Goal: Transaction & Acquisition: Purchase product/service

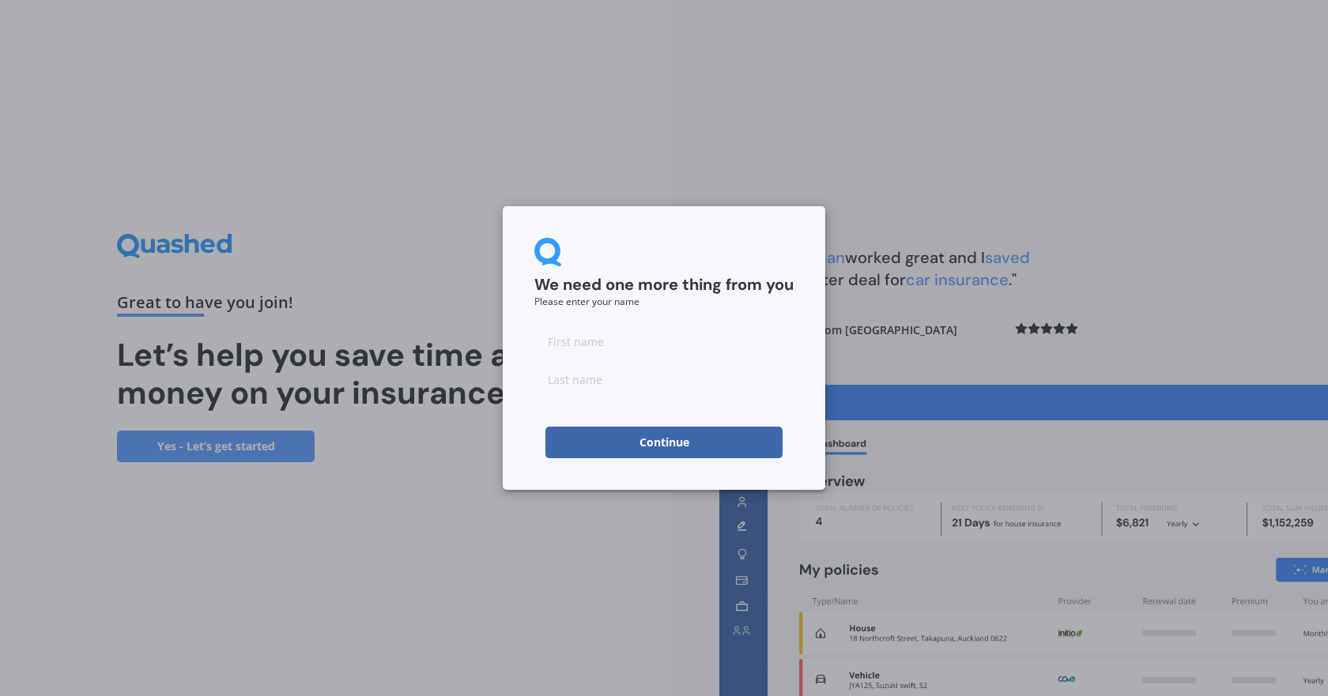
click at [614, 343] on input at bounding box center [663, 342] width 259 height 32
type input "[PERSON_NAME]"
click at [587, 378] on input at bounding box center [663, 380] width 259 height 32
type input "[PERSON_NAME]"
click at [680, 446] on button "Continue" at bounding box center [663, 443] width 237 height 32
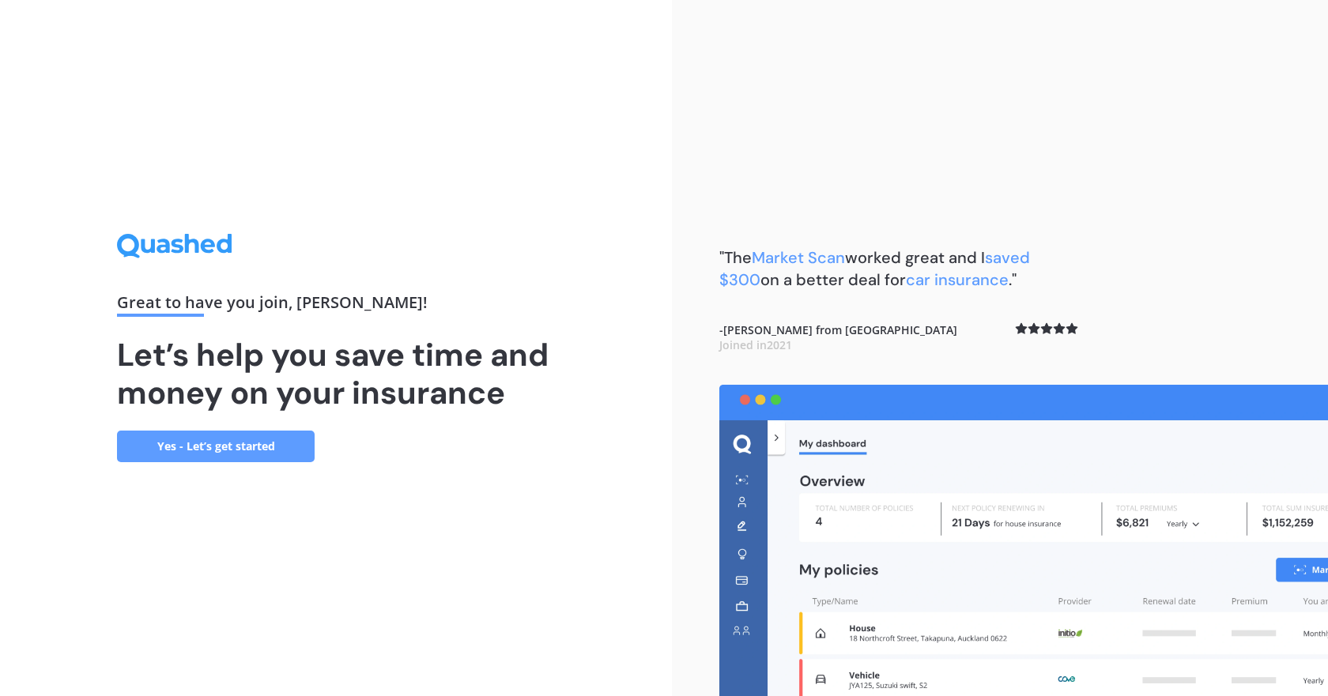
click at [213, 447] on link "Yes - Let’s get started" at bounding box center [216, 447] width 198 height 32
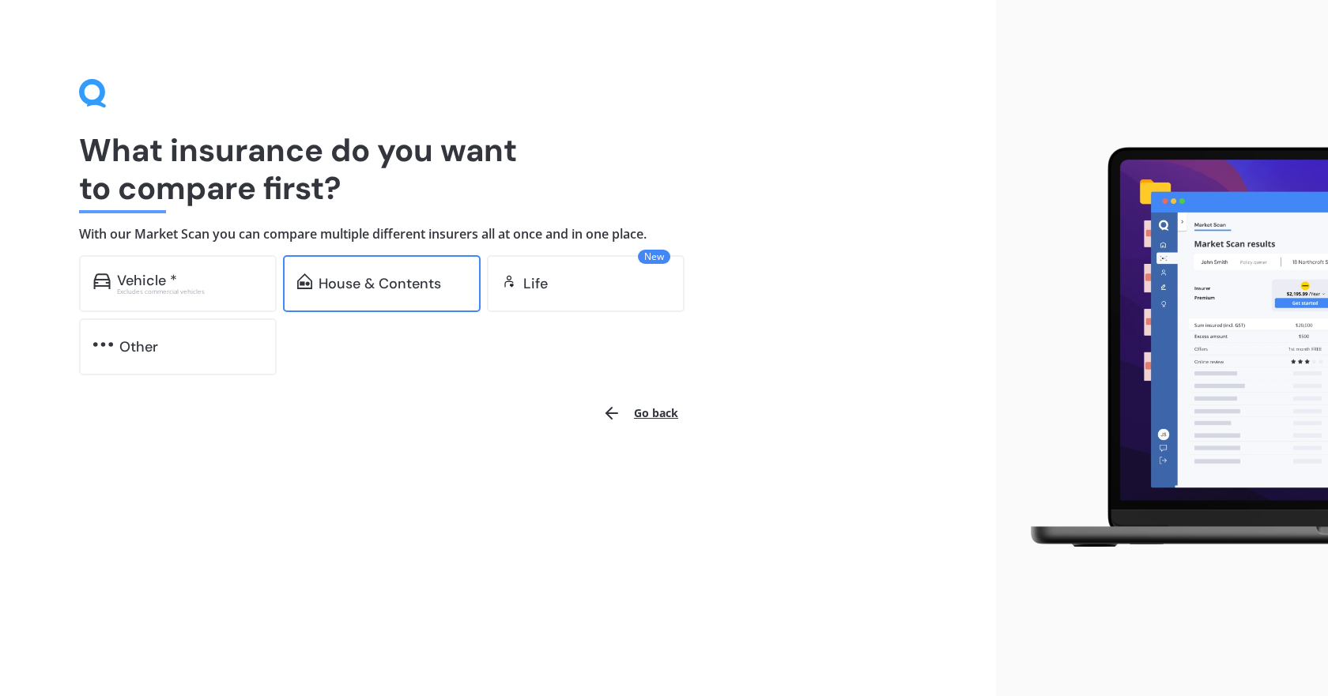
click at [379, 279] on div "House & Contents" at bounding box center [379, 284] width 122 height 16
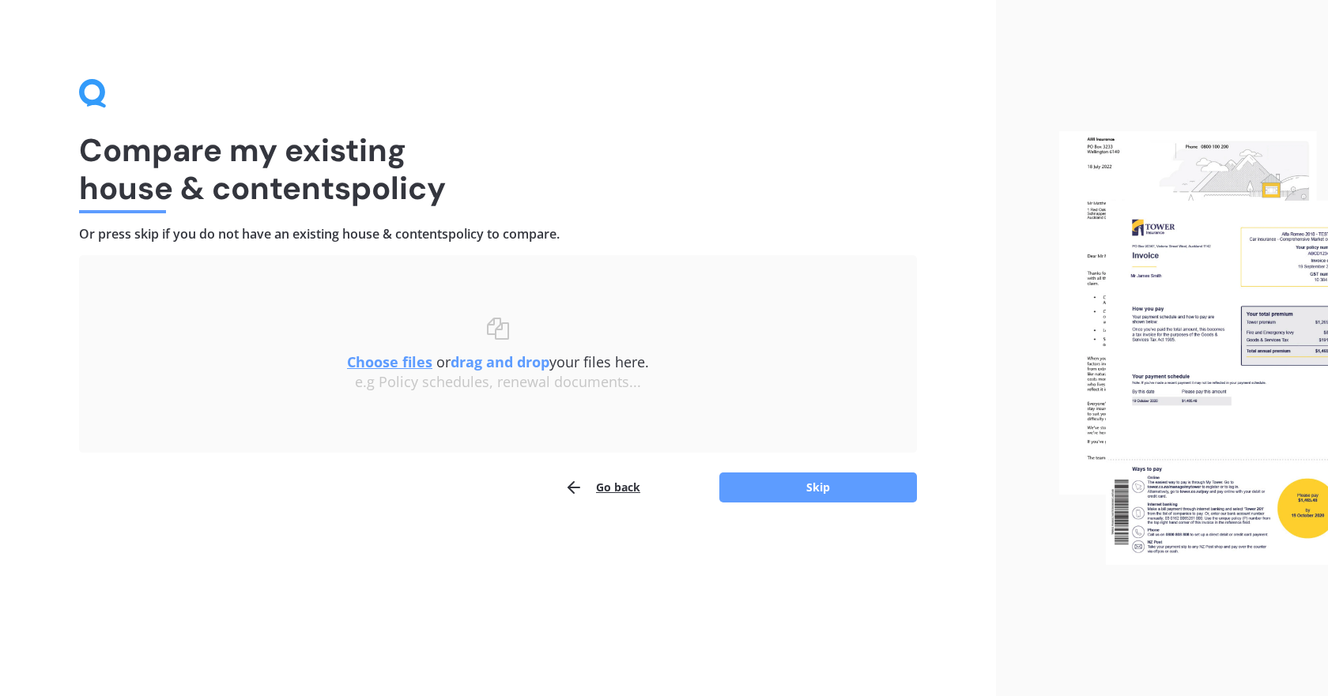
click at [1217, 334] on img at bounding box center [1193, 348] width 269 height 434
click at [401, 363] on u "Choose files" at bounding box center [389, 361] width 85 height 19
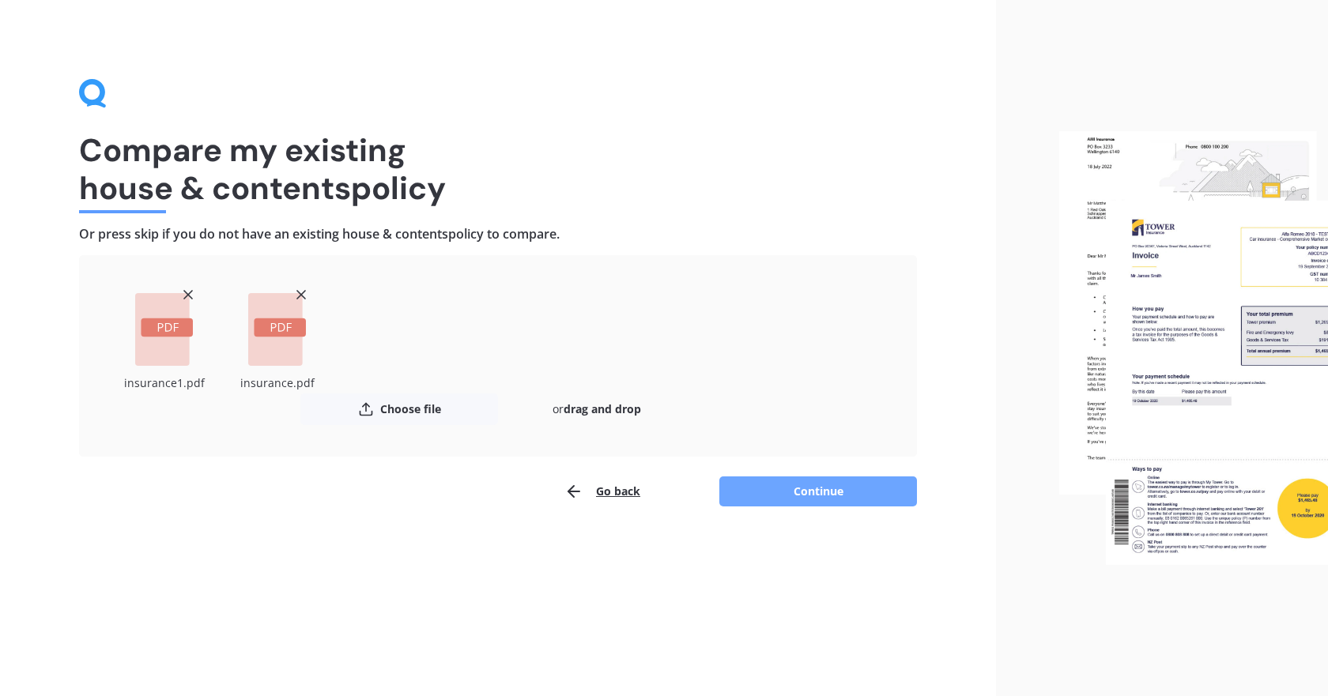
click at [838, 488] on button "Continue" at bounding box center [818, 492] width 198 height 30
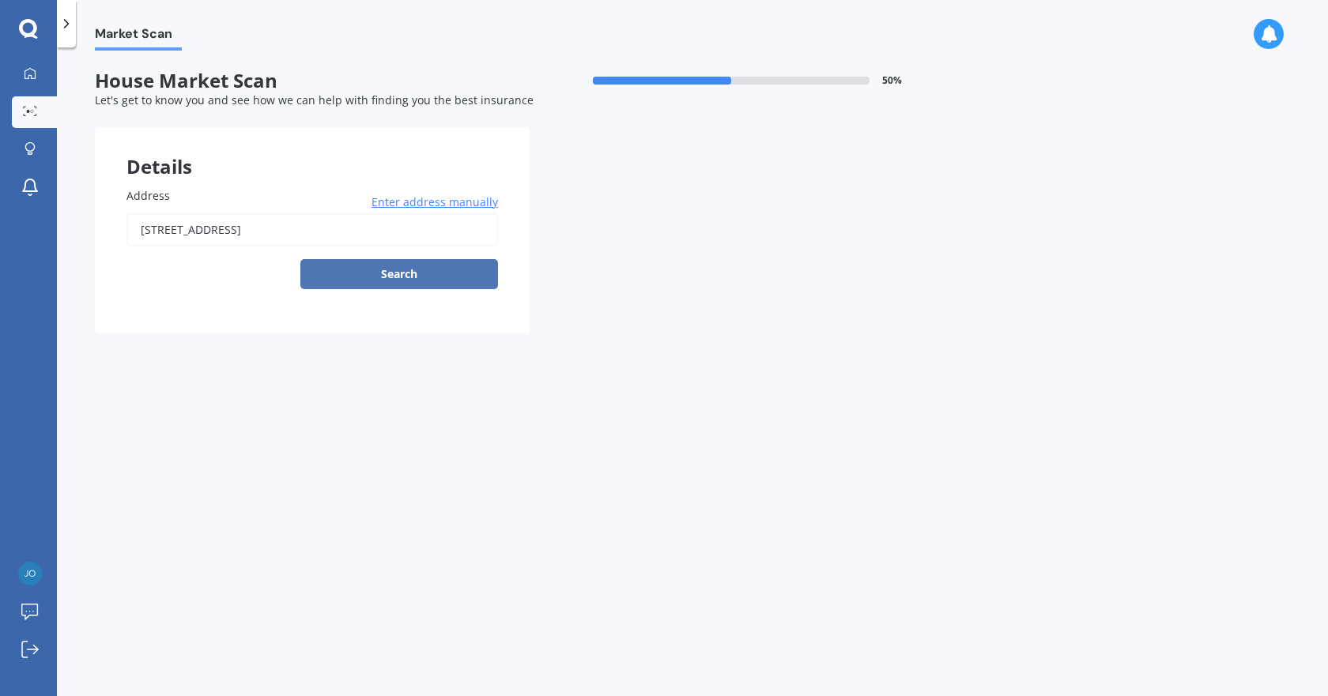
click at [397, 273] on button "Search" at bounding box center [399, 274] width 198 height 30
type input "[STREET_ADDRESS]"
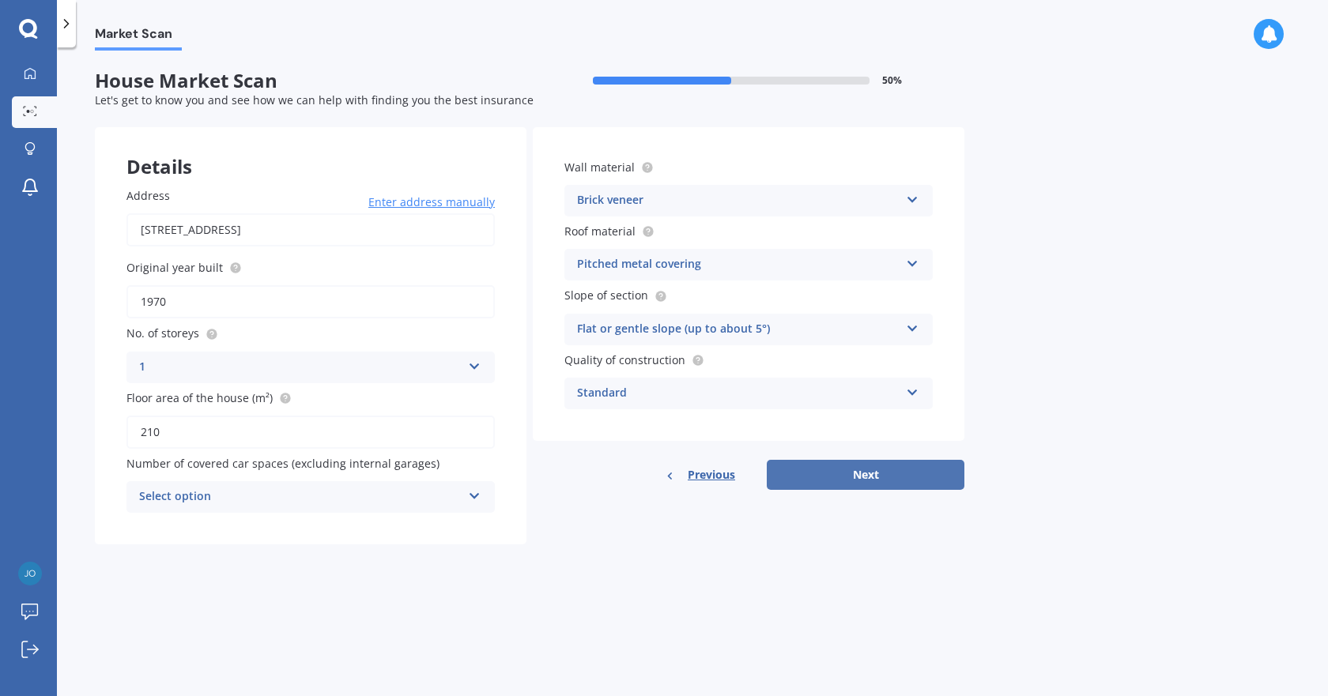
click at [868, 470] on button "Next" at bounding box center [866, 475] width 198 height 30
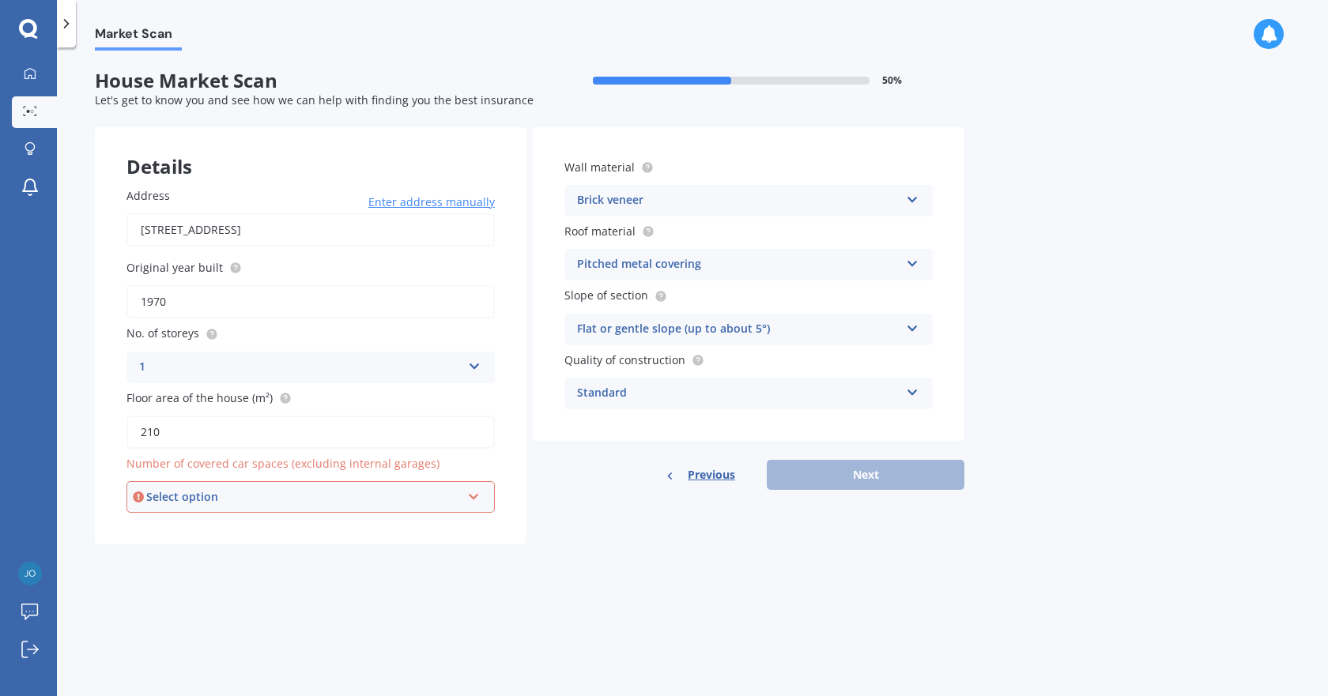
click at [477, 499] on icon at bounding box center [473, 493] width 13 height 11
click at [187, 525] on div "0" at bounding box center [310, 527] width 365 height 28
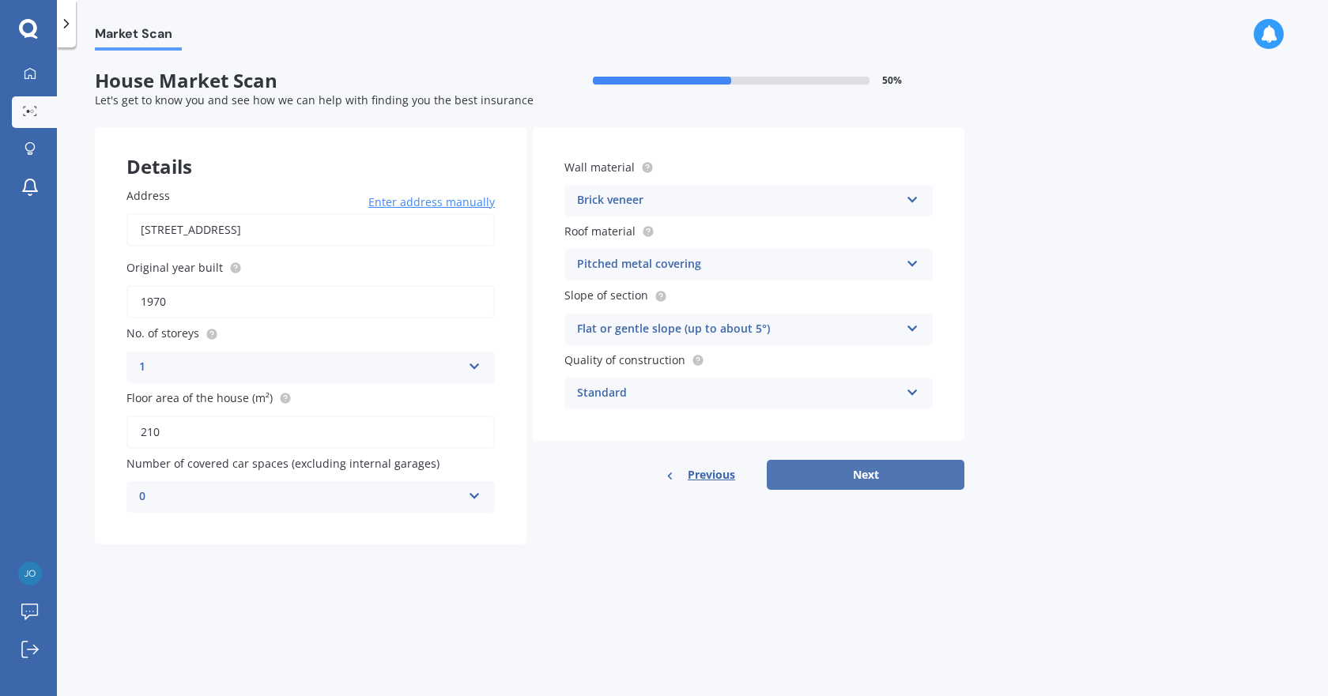
click at [840, 472] on button "Next" at bounding box center [866, 475] width 198 height 30
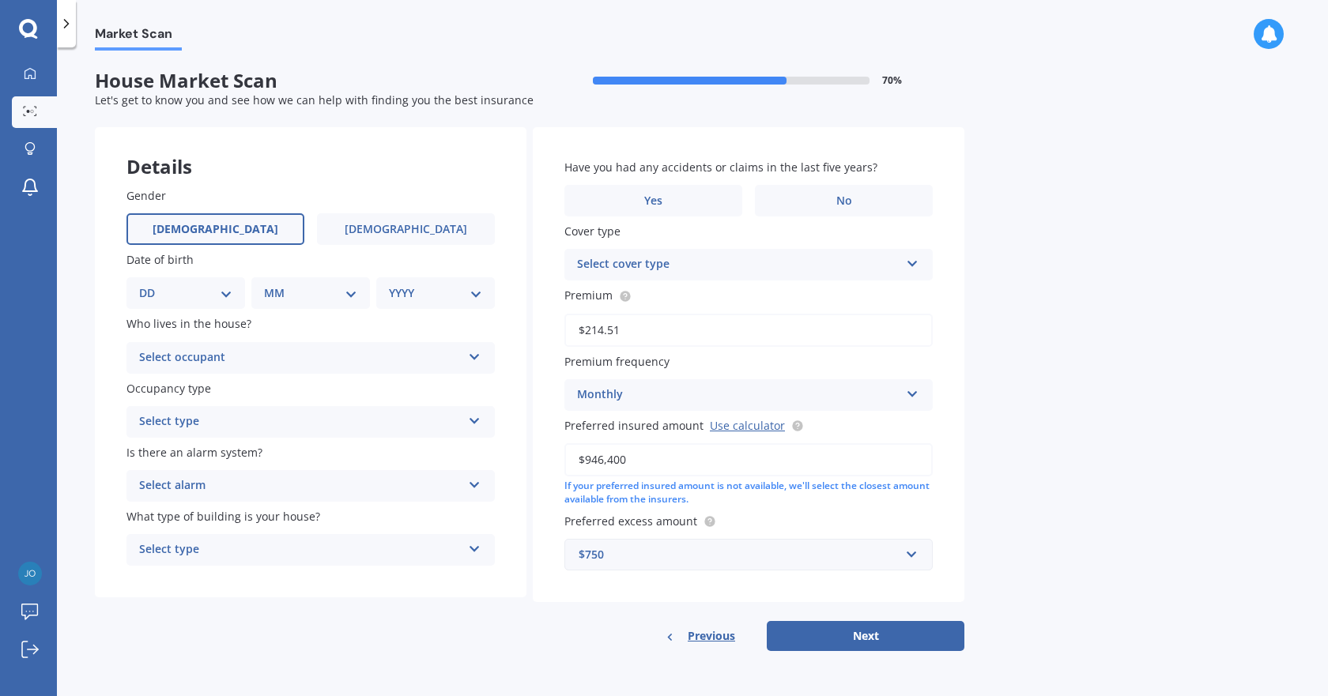
click at [224, 224] on span "[DEMOGRAPHIC_DATA]" at bounding box center [216, 229] width 126 height 13
click at [0, 0] on input "[DEMOGRAPHIC_DATA]" at bounding box center [0, 0] width 0 height 0
click at [232, 296] on select "DD 01 02 03 04 05 06 07 08 09 10 11 12 13 14 15 16 17 18 19 20 21 22 23 24 25 2…" at bounding box center [185, 292] width 93 height 17
select select "20"
click at [152, 284] on select "DD 01 02 03 04 05 06 07 08 09 10 11 12 13 14 15 16 17 18 19 20 21 22 23 24 25 2…" at bounding box center [185, 292] width 93 height 17
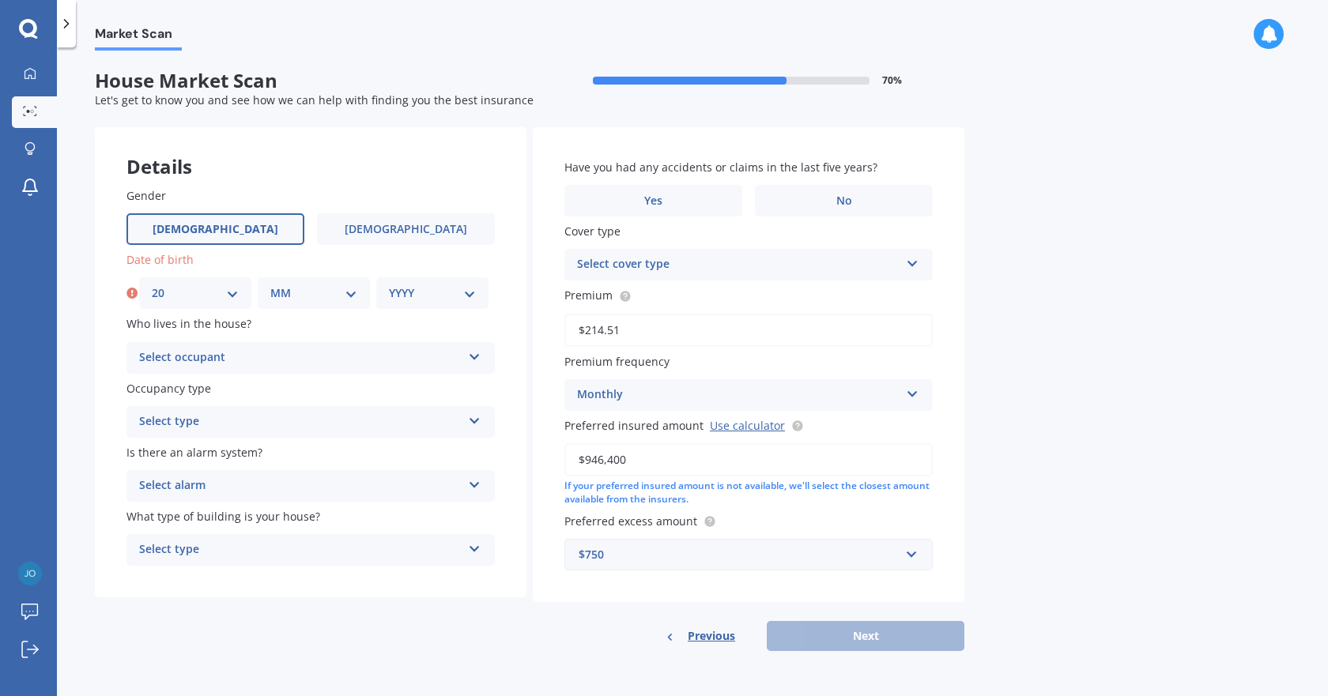
click at [348, 294] on select "MM 01 02 03 04 05 06 07 08 09 10 11 12" at bounding box center [313, 292] width 87 height 17
select select "06"
click at [270, 284] on select "MM 01 02 03 04 05 06 07 08 09 10 11 12" at bounding box center [313, 292] width 87 height 17
click at [471, 300] on select "YYYY 2009 2008 2007 2006 2005 2004 2003 2002 2001 2000 1999 1998 1997 1996 1995…" at bounding box center [432, 292] width 87 height 17
select select "1964"
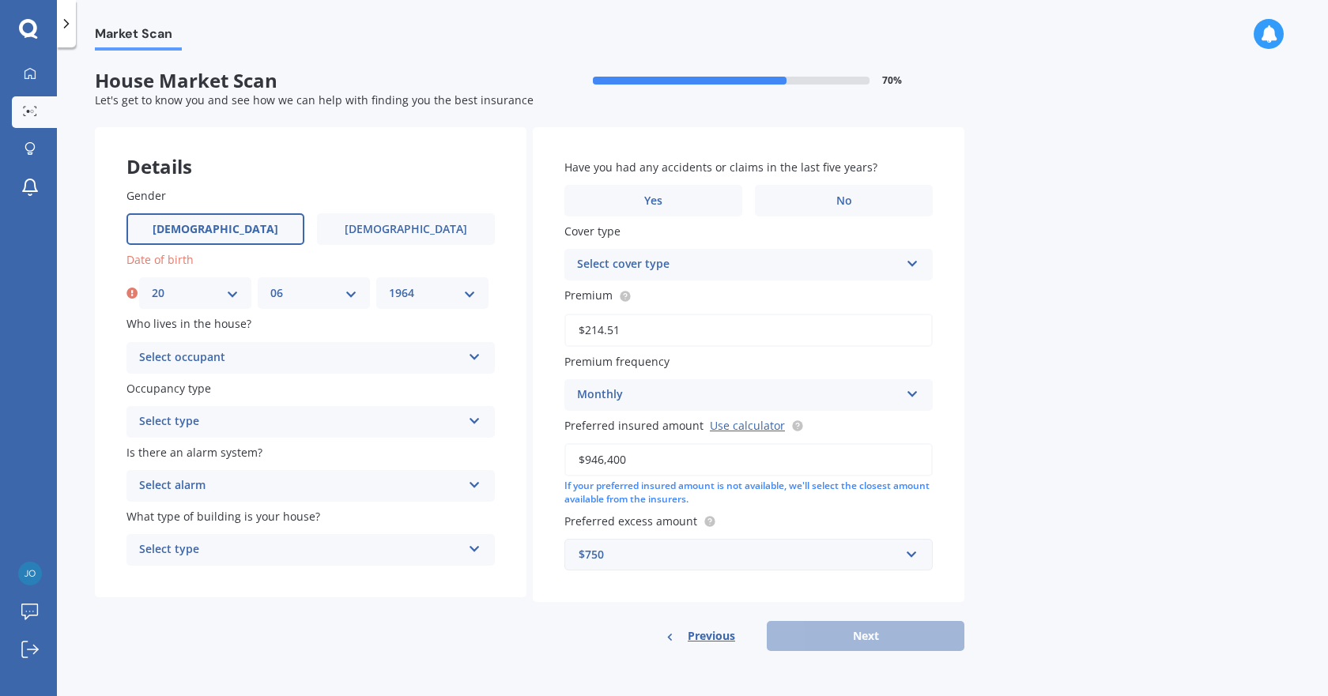
click at [389, 284] on select "YYYY 2009 2008 2007 2006 2005 2004 2003 2002 2001 2000 1999 1998 1997 1996 1995…" at bounding box center [432, 292] width 87 height 17
click at [473, 357] on icon at bounding box center [474, 354] width 13 height 11
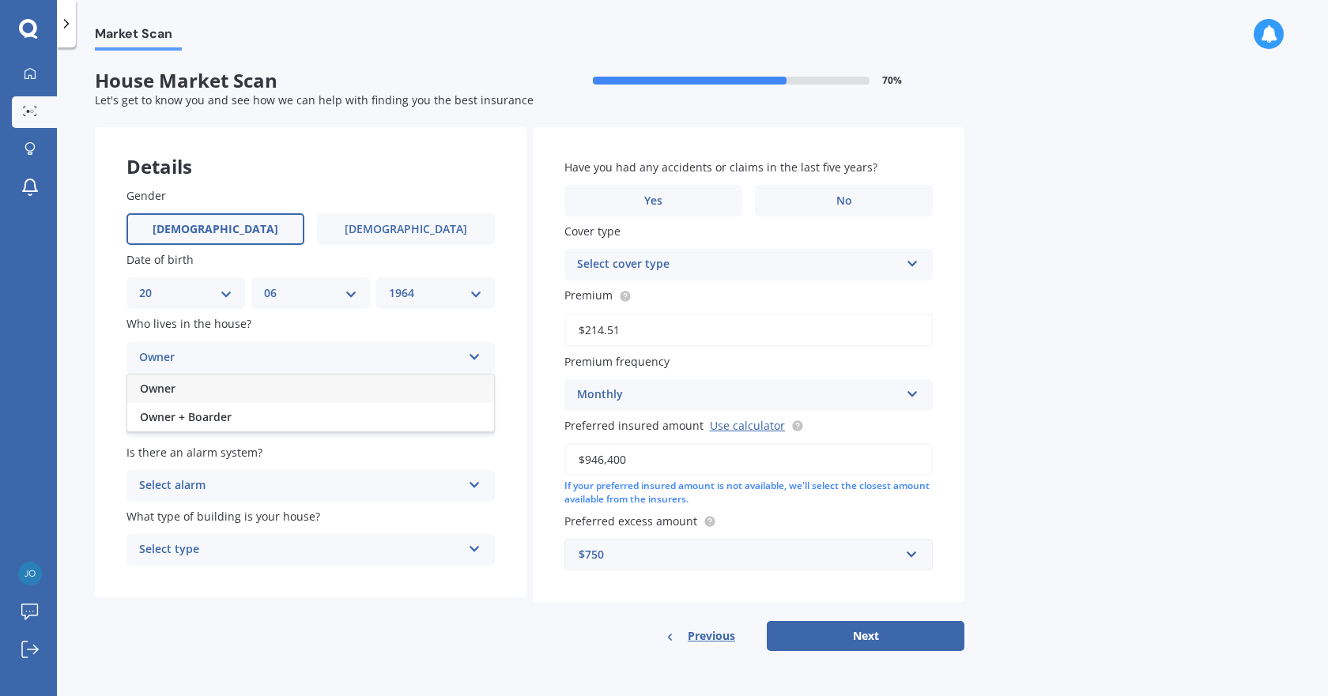
click at [165, 397] on div "Owner" at bounding box center [310, 389] width 367 height 28
click at [475, 423] on icon at bounding box center [474, 418] width 13 height 11
click at [198, 452] on span "Permanent" at bounding box center [170, 452] width 60 height 15
click at [476, 488] on icon at bounding box center [474, 482] width 13 height 11
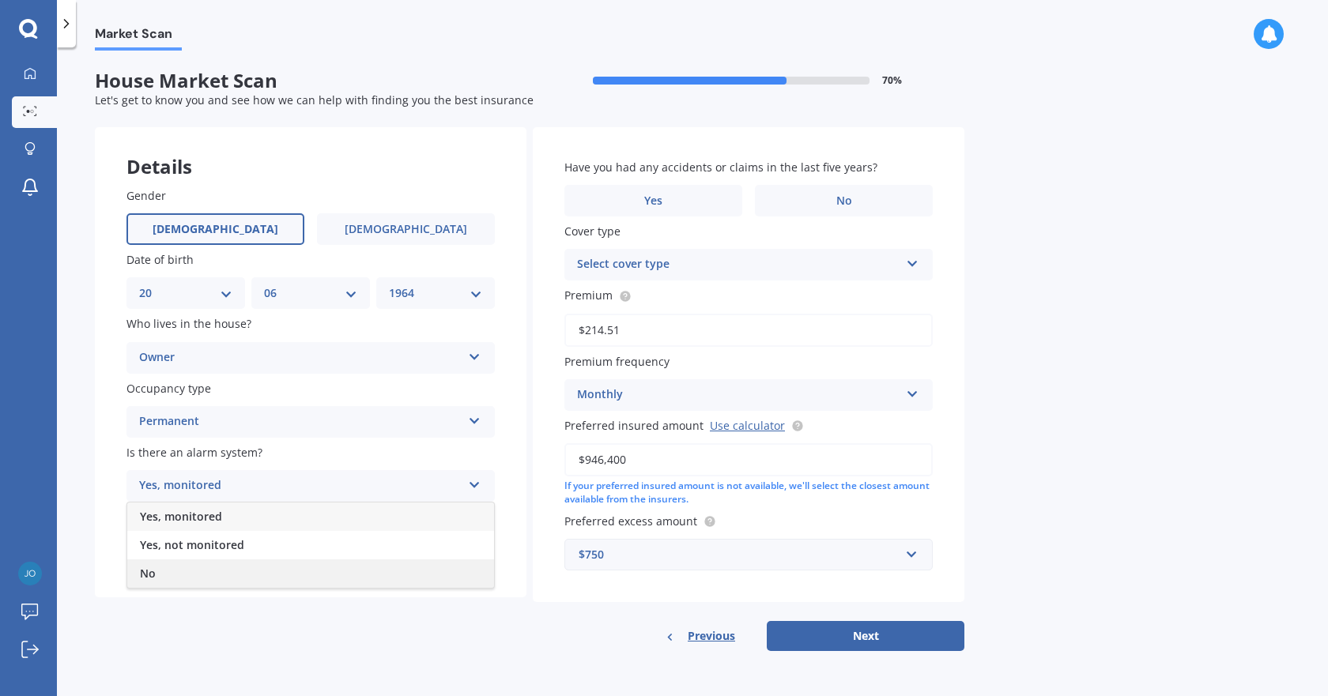
click at [215, 567] on div "No" at bounding box center [310, 574] width 367 height 28
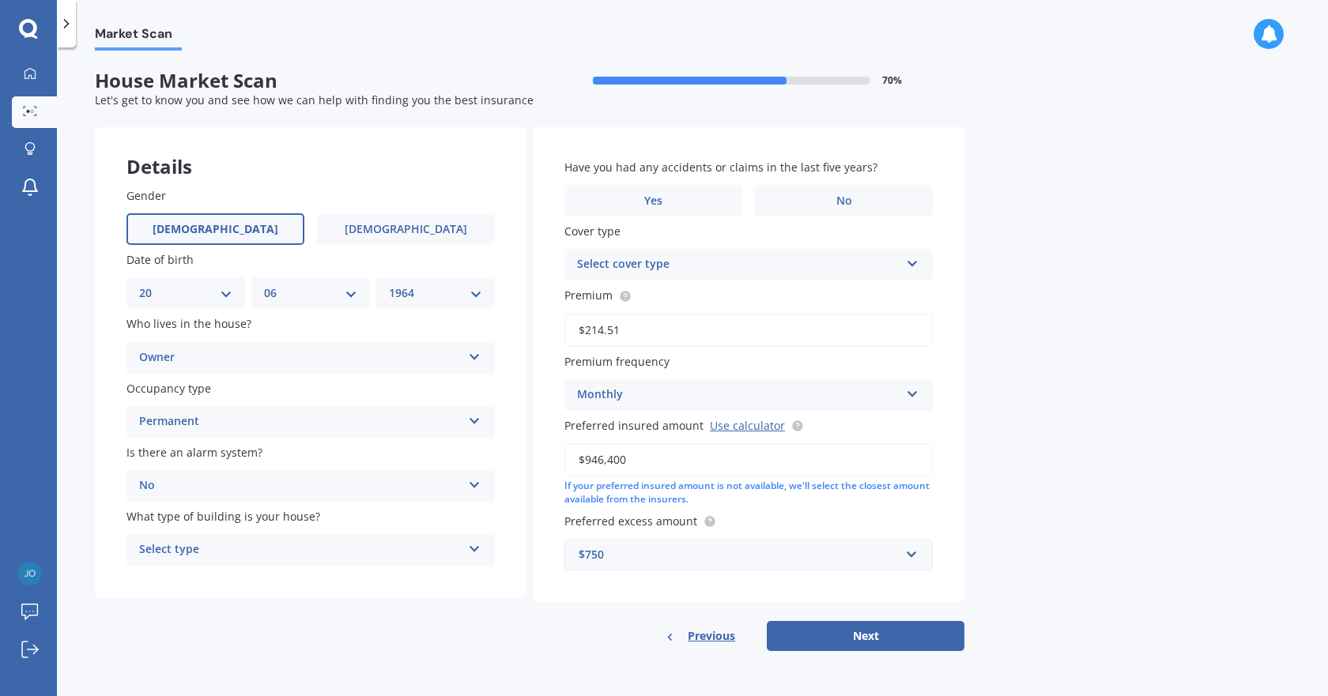
click at [477, 552] on icon at bounding box center [474, 546] width 13 height 11
click at [254, 587] on div "Freestanding" at bounding box center [310, 581] width 367 height 28
click at [847, 195] on span "No" at bounding box center [844, 200] width 16 height 13
click at [0, 0] on input "No" at bounding box center [0, 0] width 0 height 0
click at [917, 258] on icon at bounding box center [912, 260] width 13 height 11
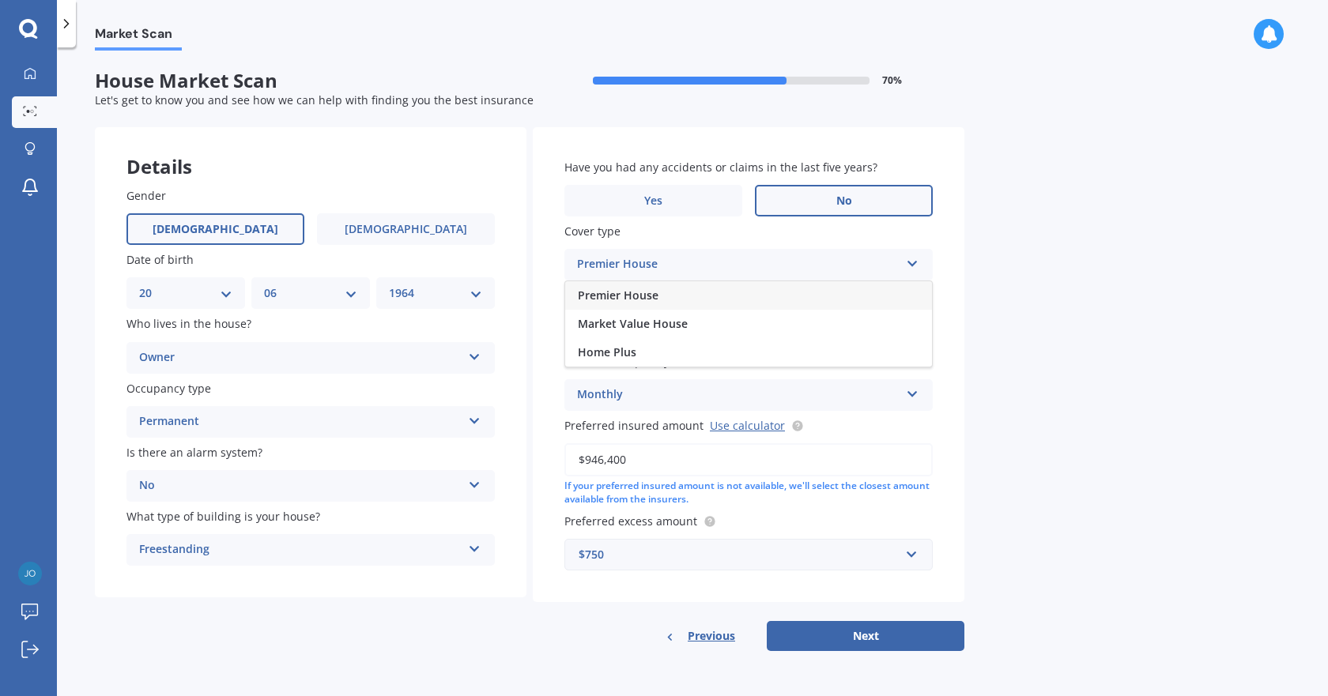
click at [657, 292] on span "Premier House" at bounding box center [618, 295] width 81 height 15
click at [899, 631] on button "Next" at bounding box center [866, 636] width 198 height 30
select select "20"
select select "06"
select select "1964"
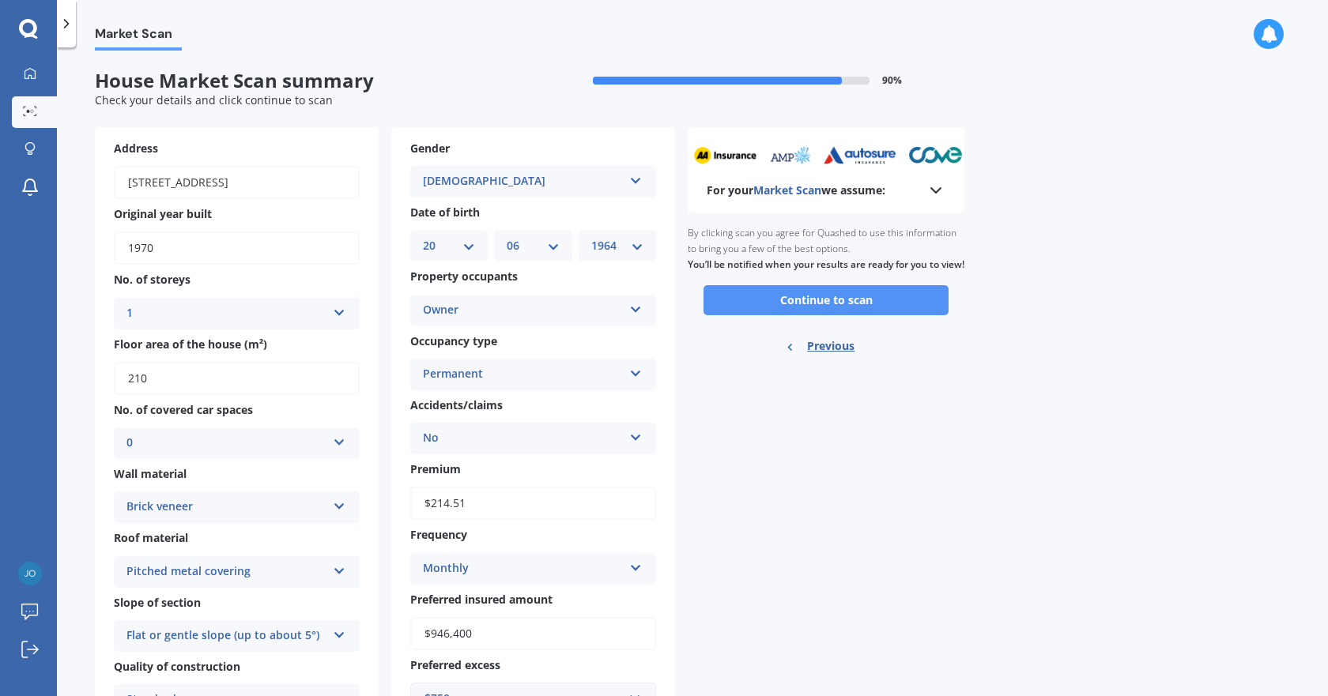
click at [831, 315] on button "Continue to scan" at bounding box center [825, 300] width 245 height 30
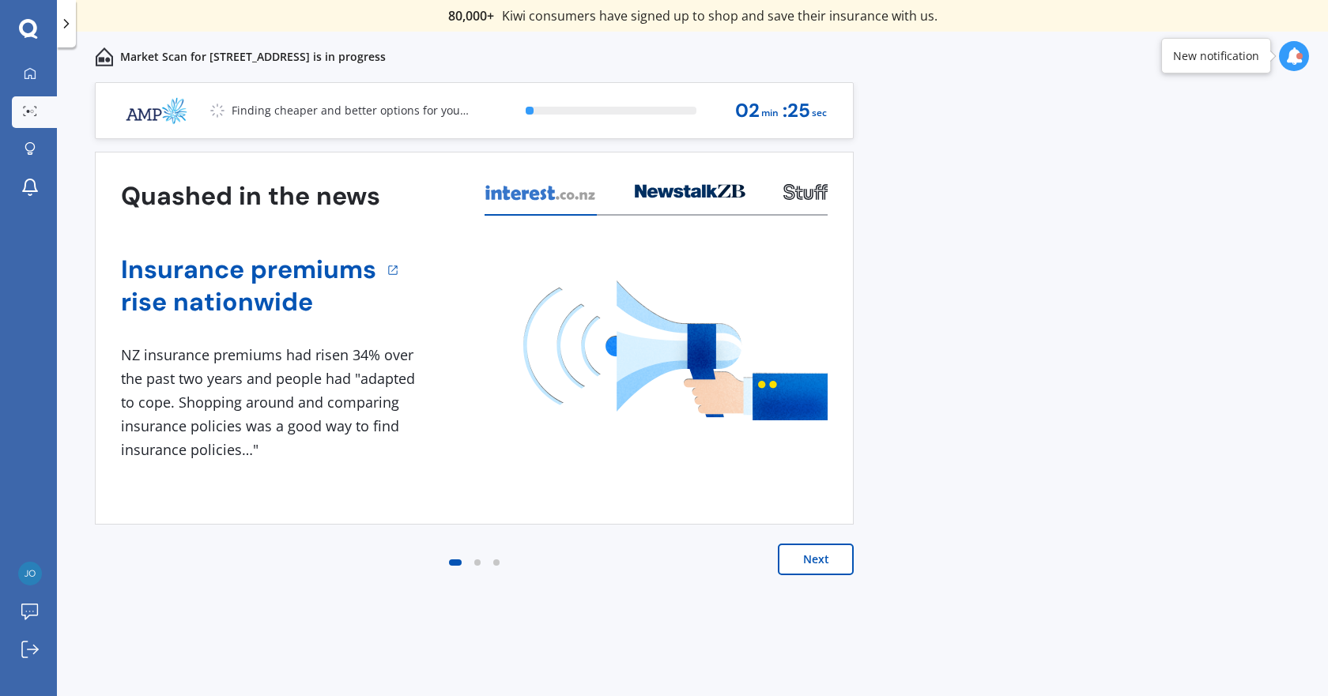
click at [829, 560] on button "Next" at bounding box center [816, 560] width 76 height 32
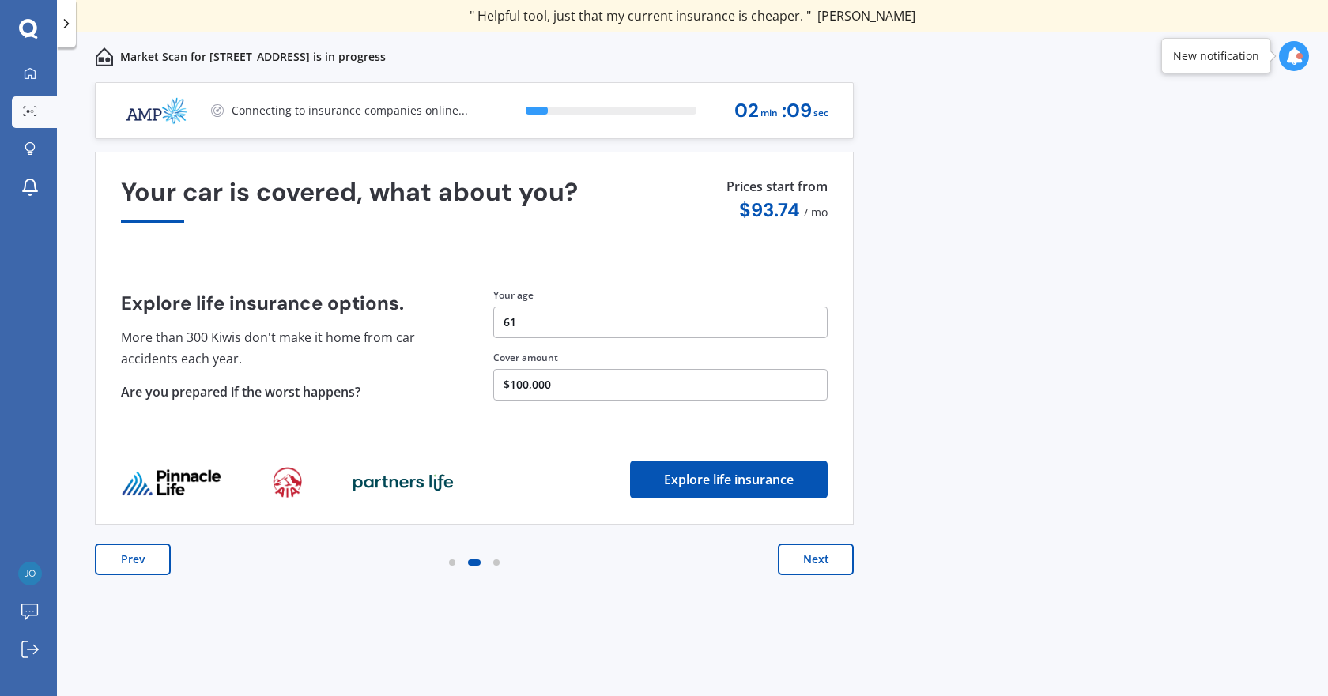
click at [801, 562] on button "Next" at bounding box center [816, 560] width 76 height 32
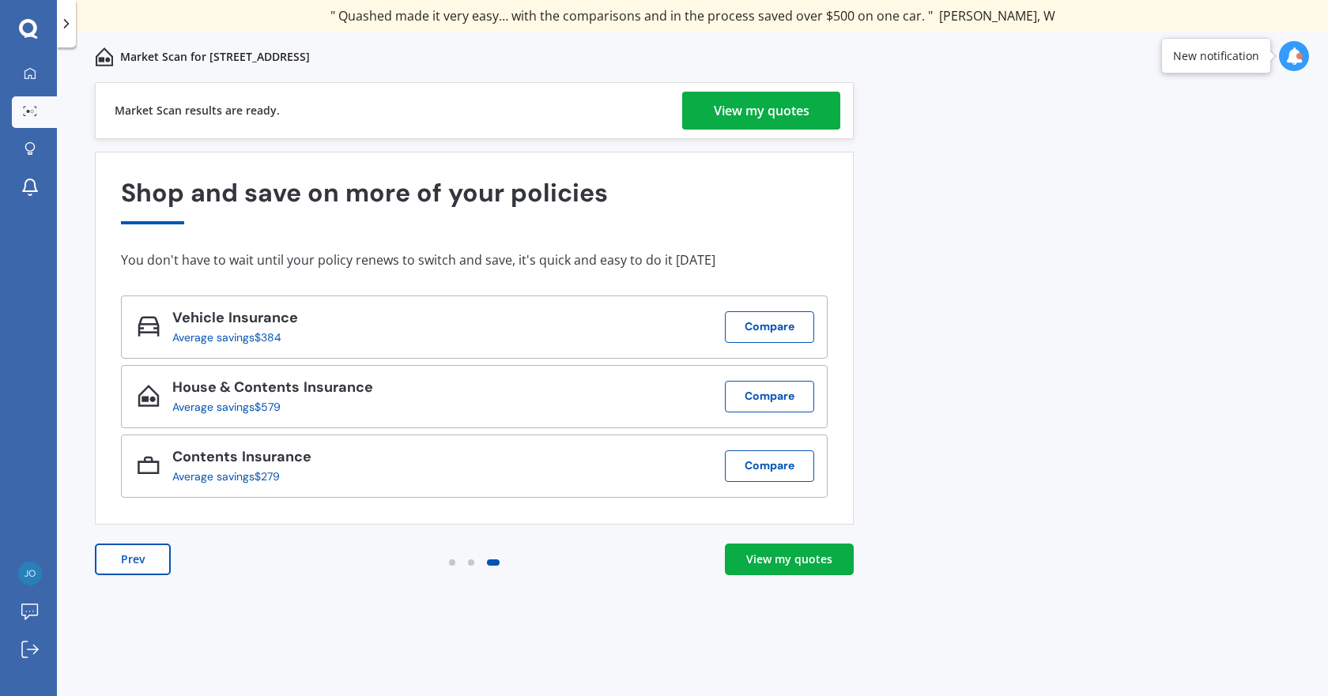
click at [786, 557] on div "View my quotes" at bounding box center [789, 560] width 86 height 16
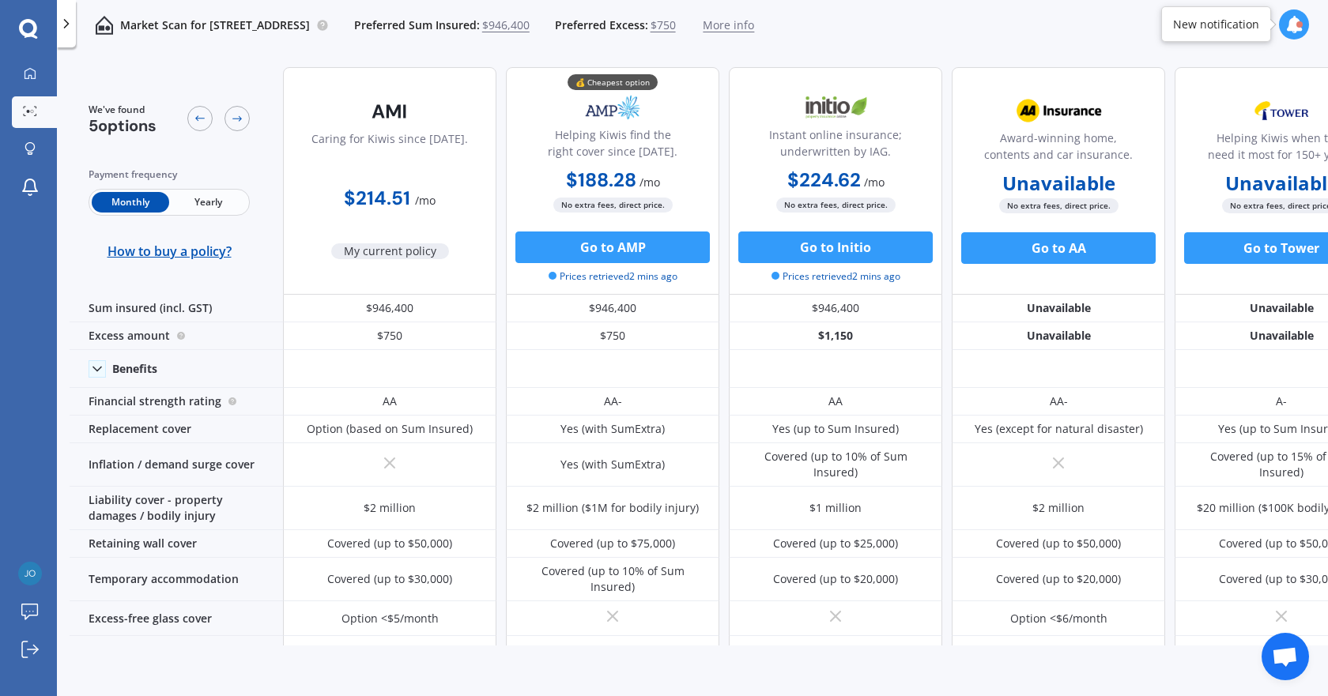
click at [213, 198] on span "Yearly" at bounding box center [207, 202] width 77 height 21
click at [98, 204] on span "Monthly" at bounding box center [130, 202] width 77 height 21
click at [245, 121] on div at bounding box center [236, 118] width 25 height 25
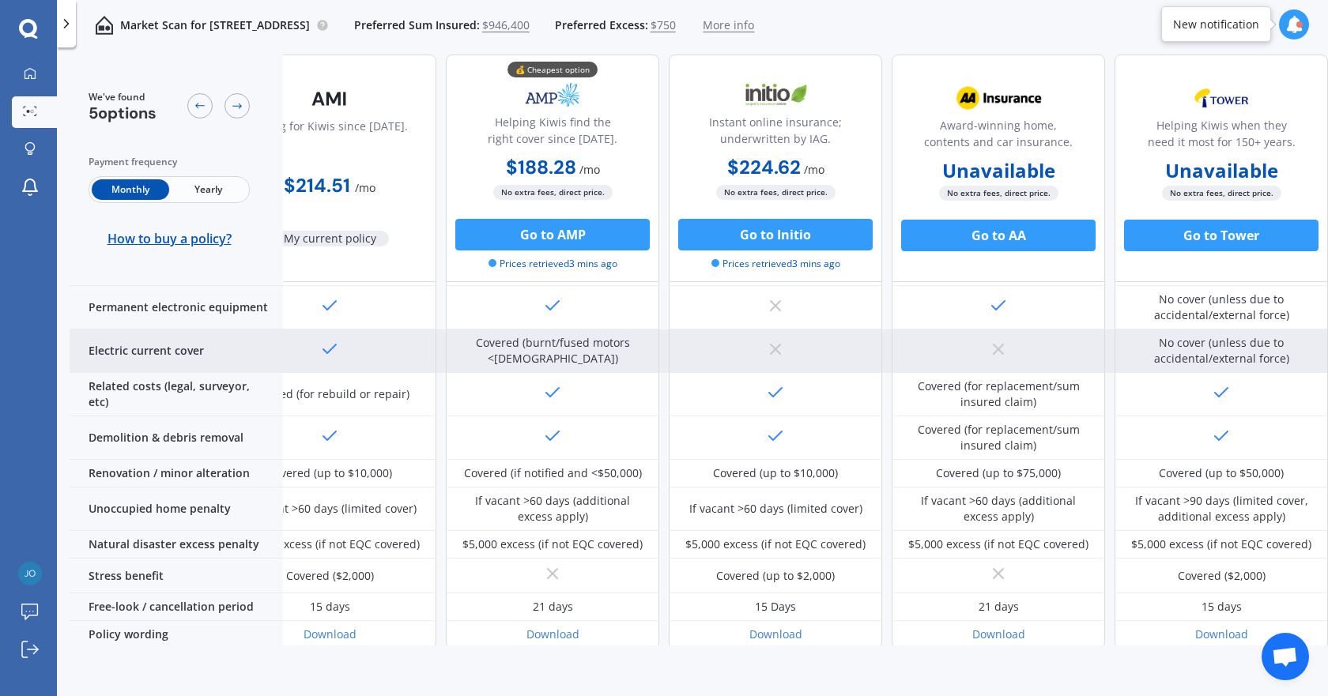
scroll to position [632, 68]
